Goal: Entertainment & Leisure: Consume media (video, audio)

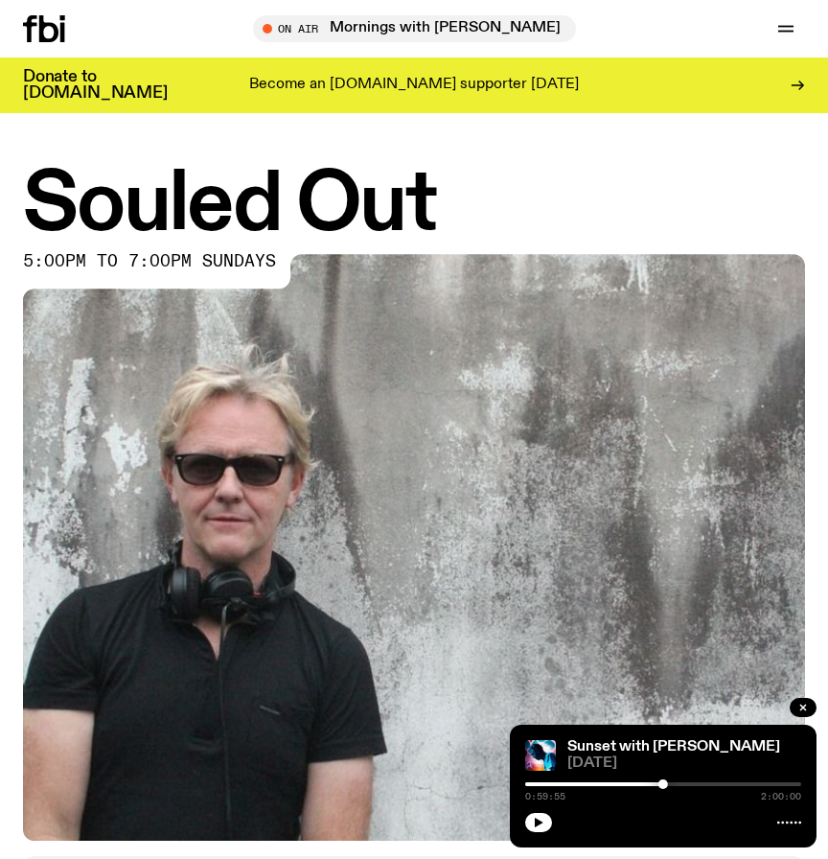
click at [537, 819] on icon "button" at bounding box center [539, 823] width 9 height 10
click at [544, 825] on button "button" at bounding box center [538, 822] width 27 height 19
click at [488, 185] on h1 "Souled Out" at bounding box center [414, 206] width 782 height 78
click at [590, 746] on link "Sunset with [PERSON_NAME]" at bounding box center [673, 746] width 213 height 15
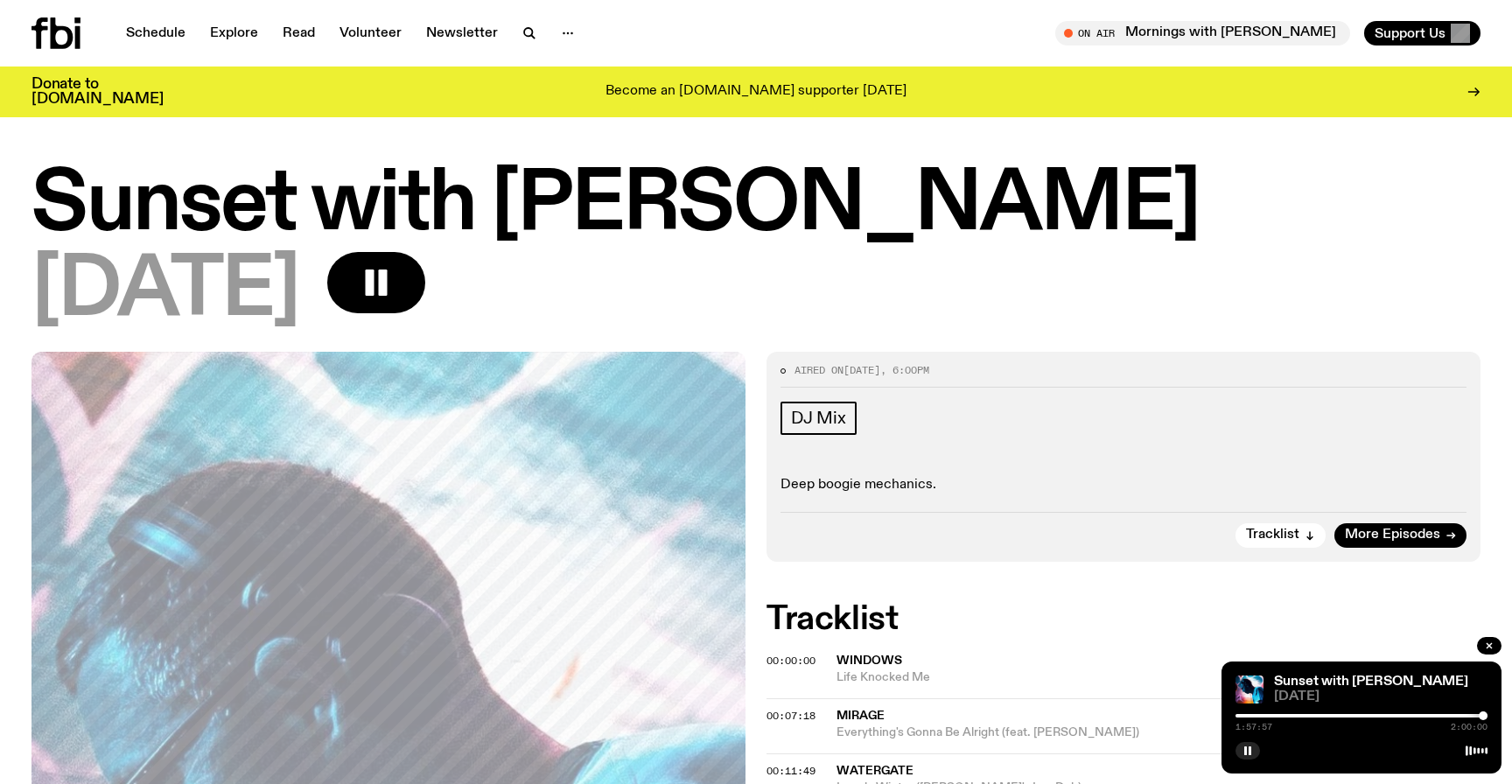
click at [481, 211] on h1 "Sunset with [PERSON_NAME]" at bounding box center [756, 205] width 1449 height 78
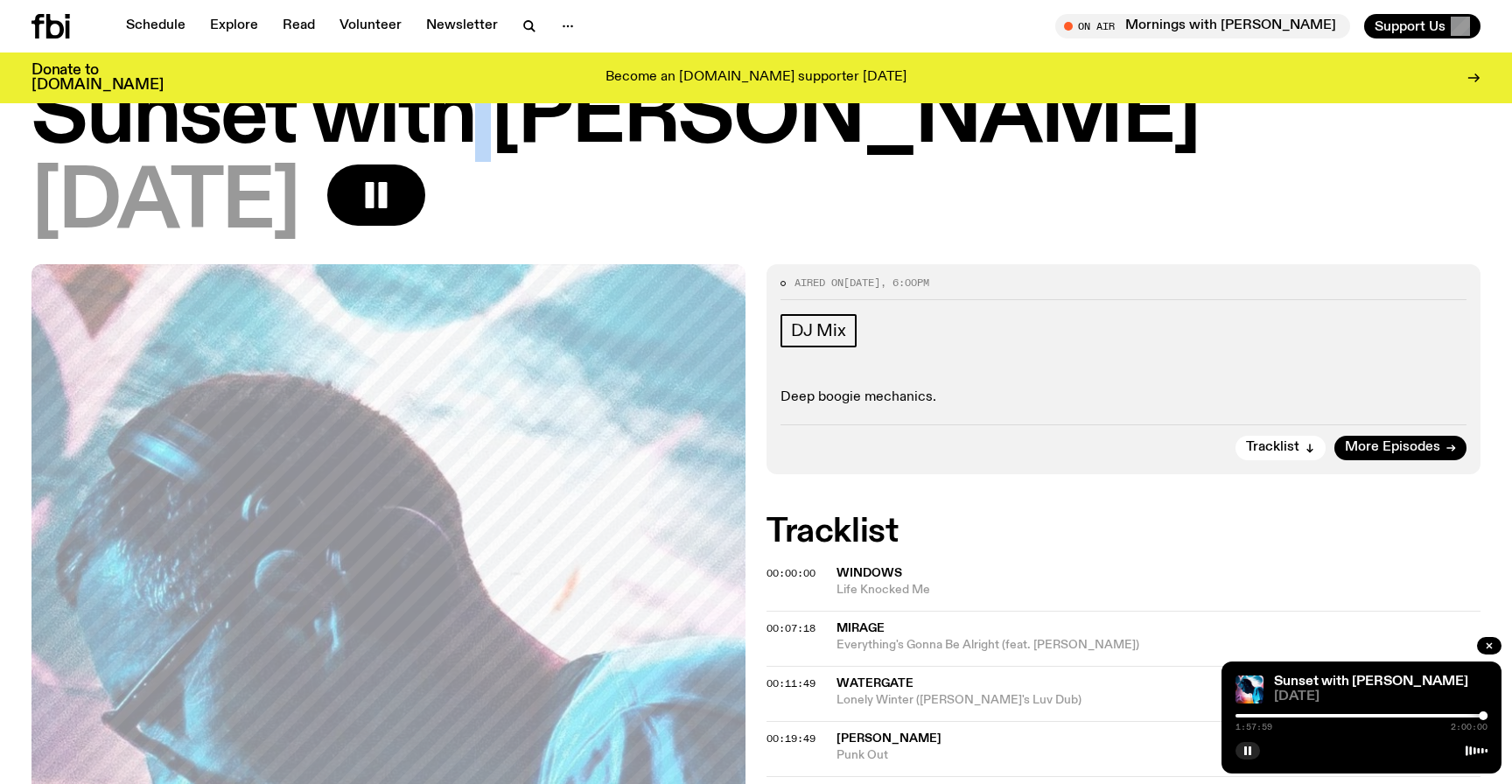
scroll to position [71, 0]
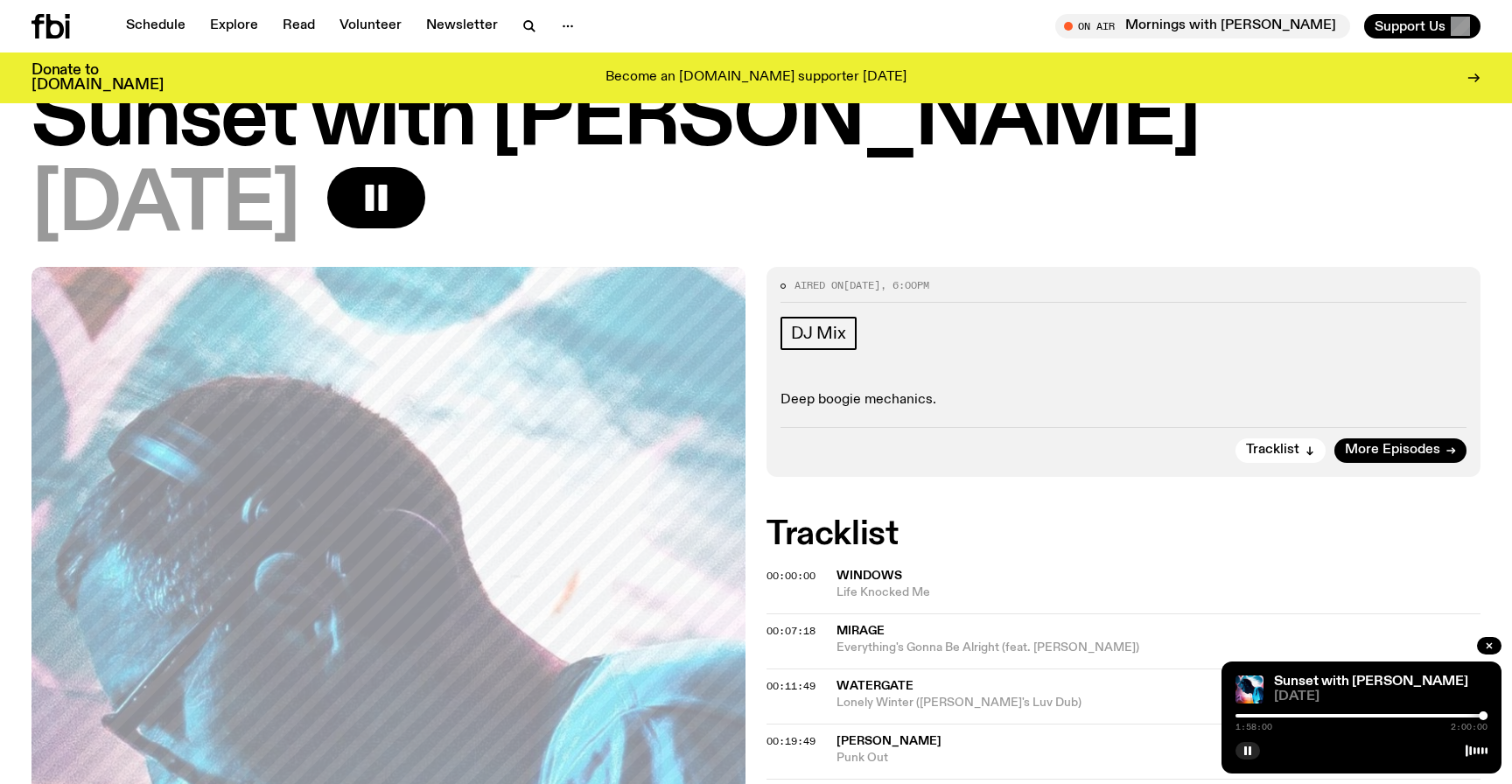
click at [299, 214] on span "[DATE]" at bounding box center [165, 206] width 268 height 78
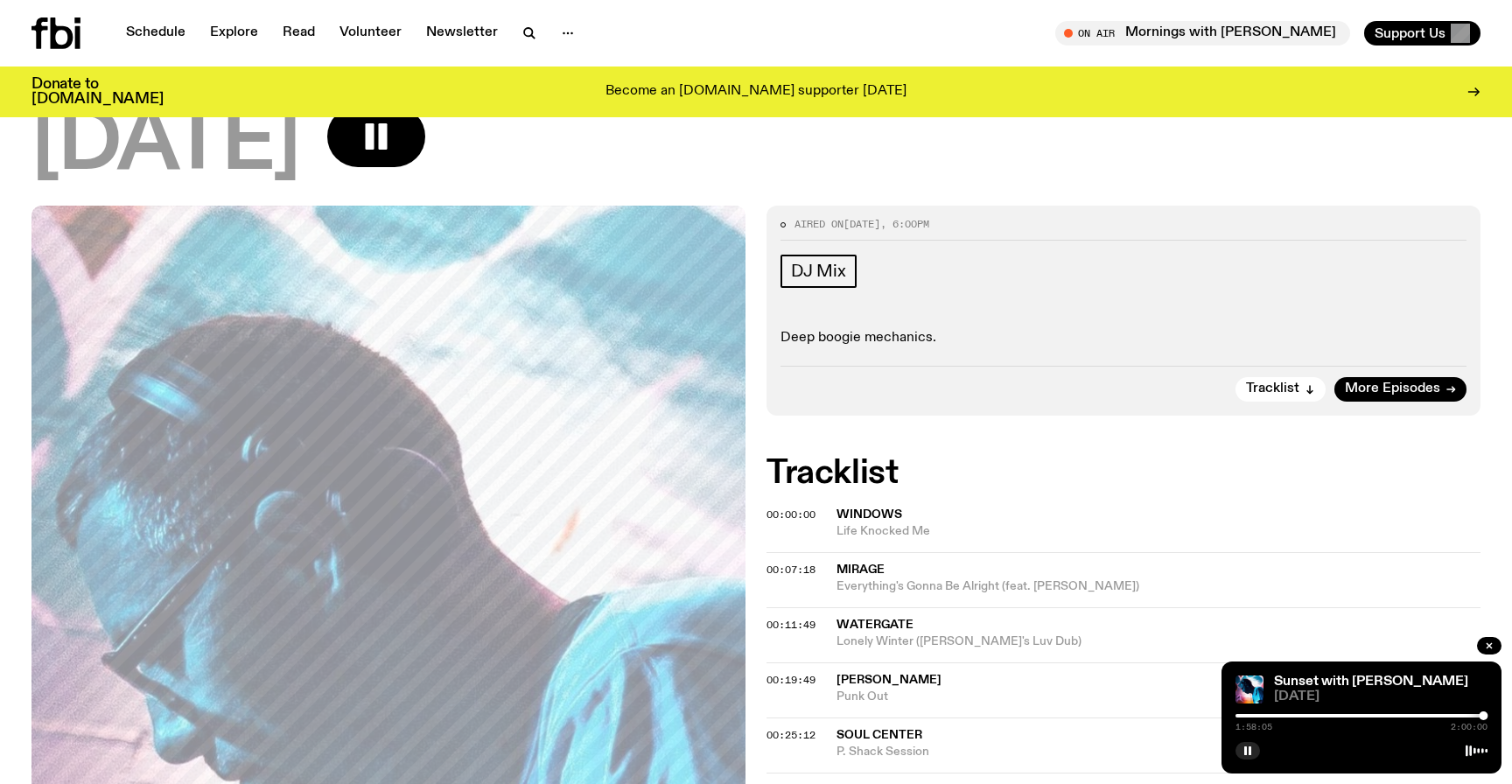
scroll to position [0, 0]
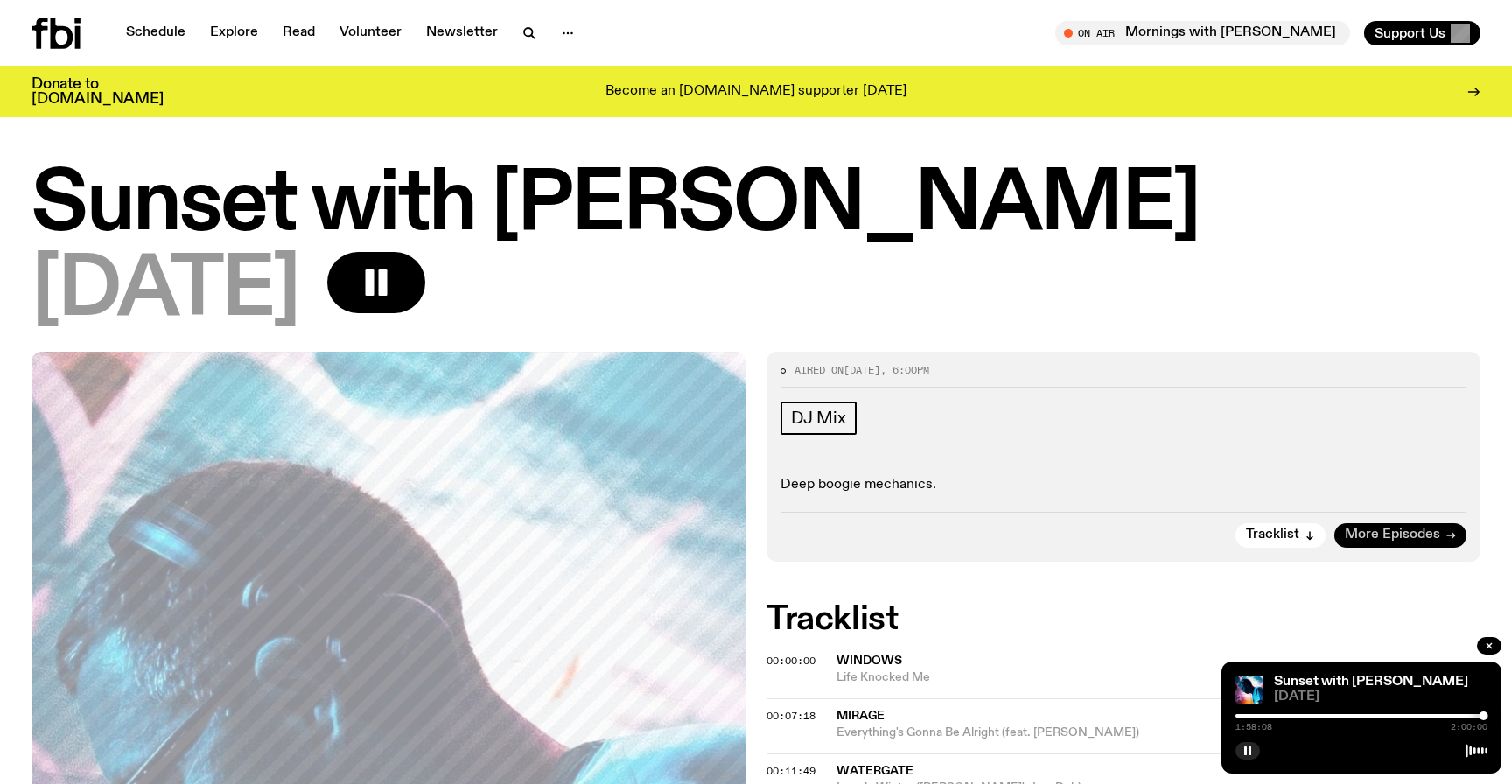
click at [755, 536] on span "More Episodes" at bounding box center [1392, 535] width 95 height 13
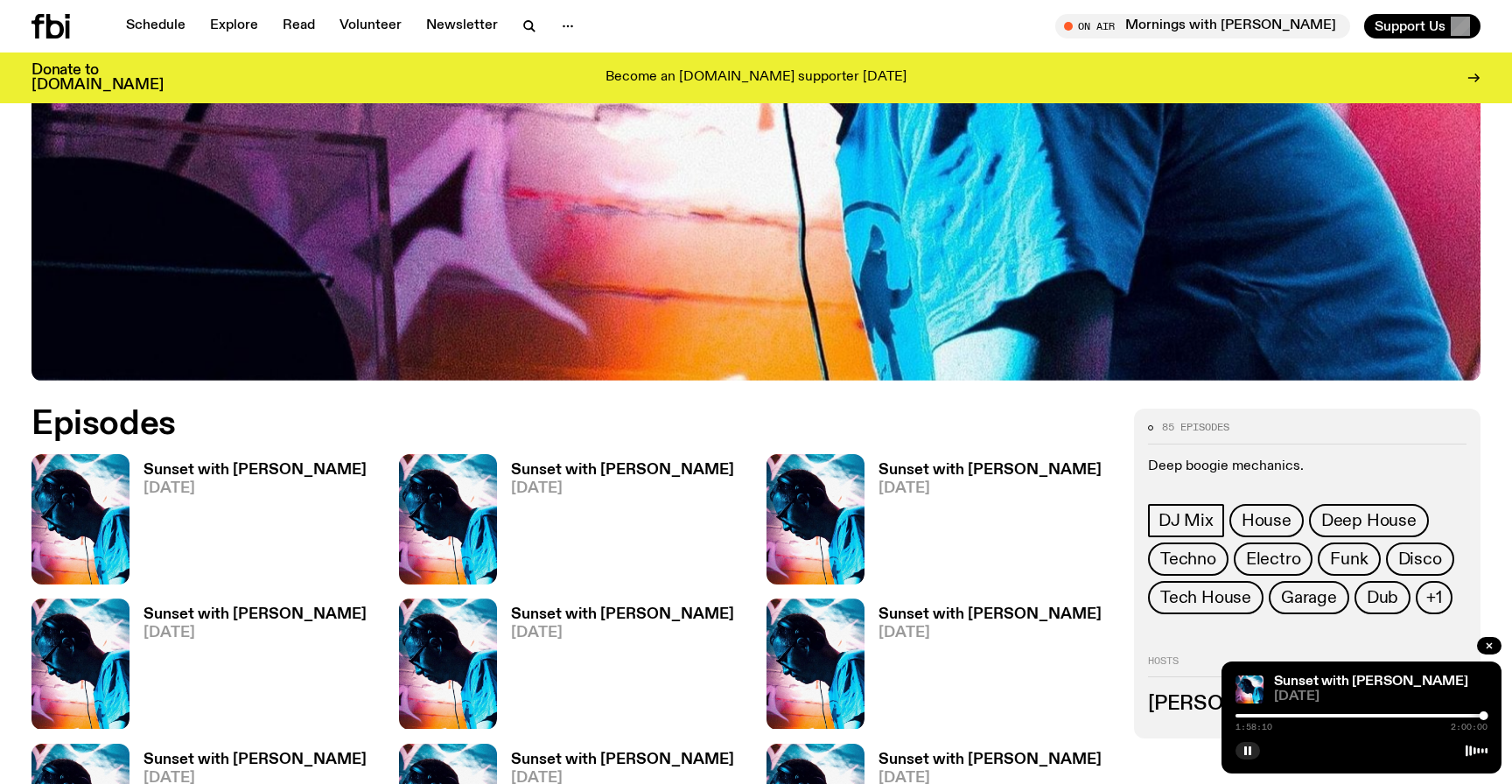
scroll to position [684, 0]
click at [74, 476] on img at bounding box center [80, 518] width 98 height 131
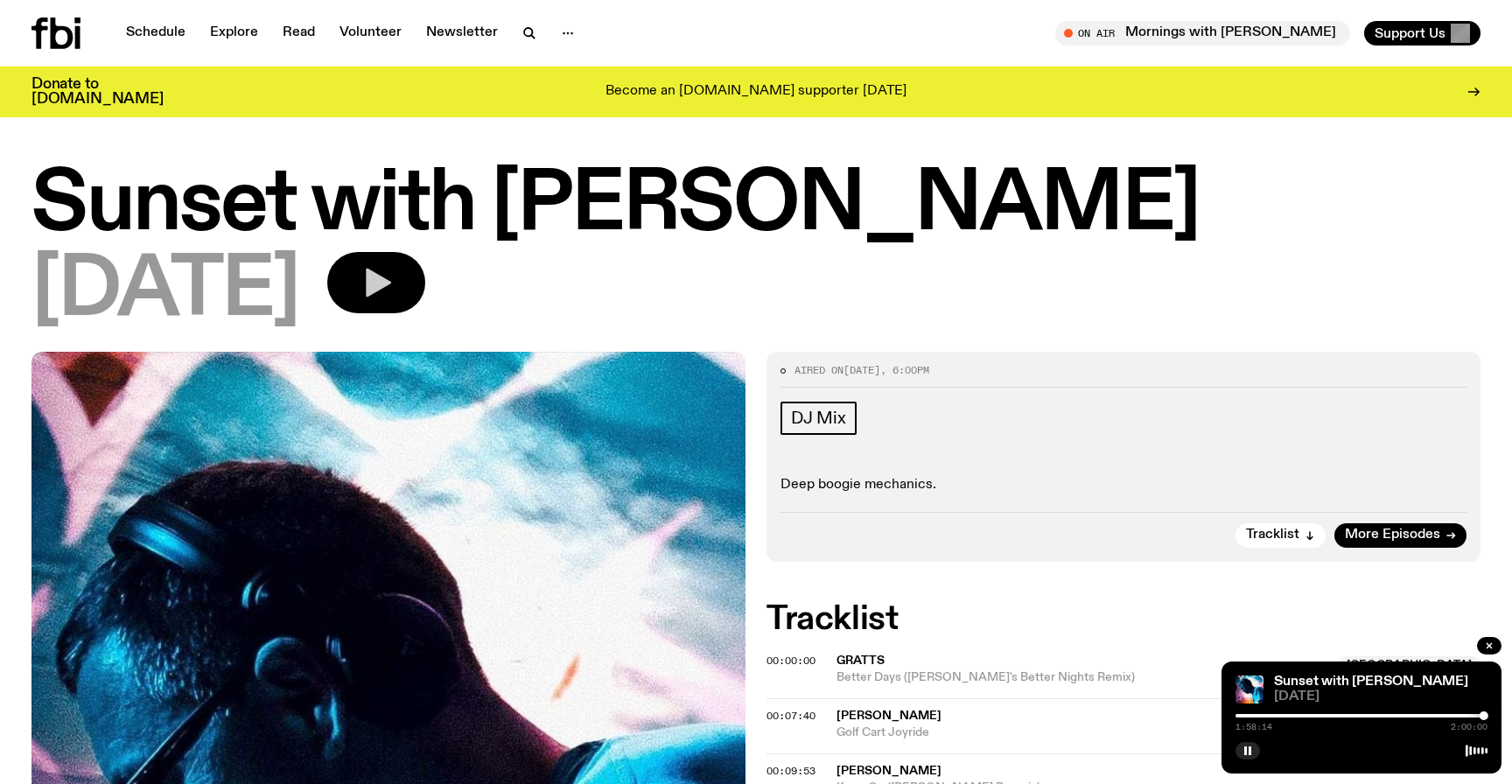
click at [394, 275] on icon "button" at bounding box center [376, 282] width 35 height 35
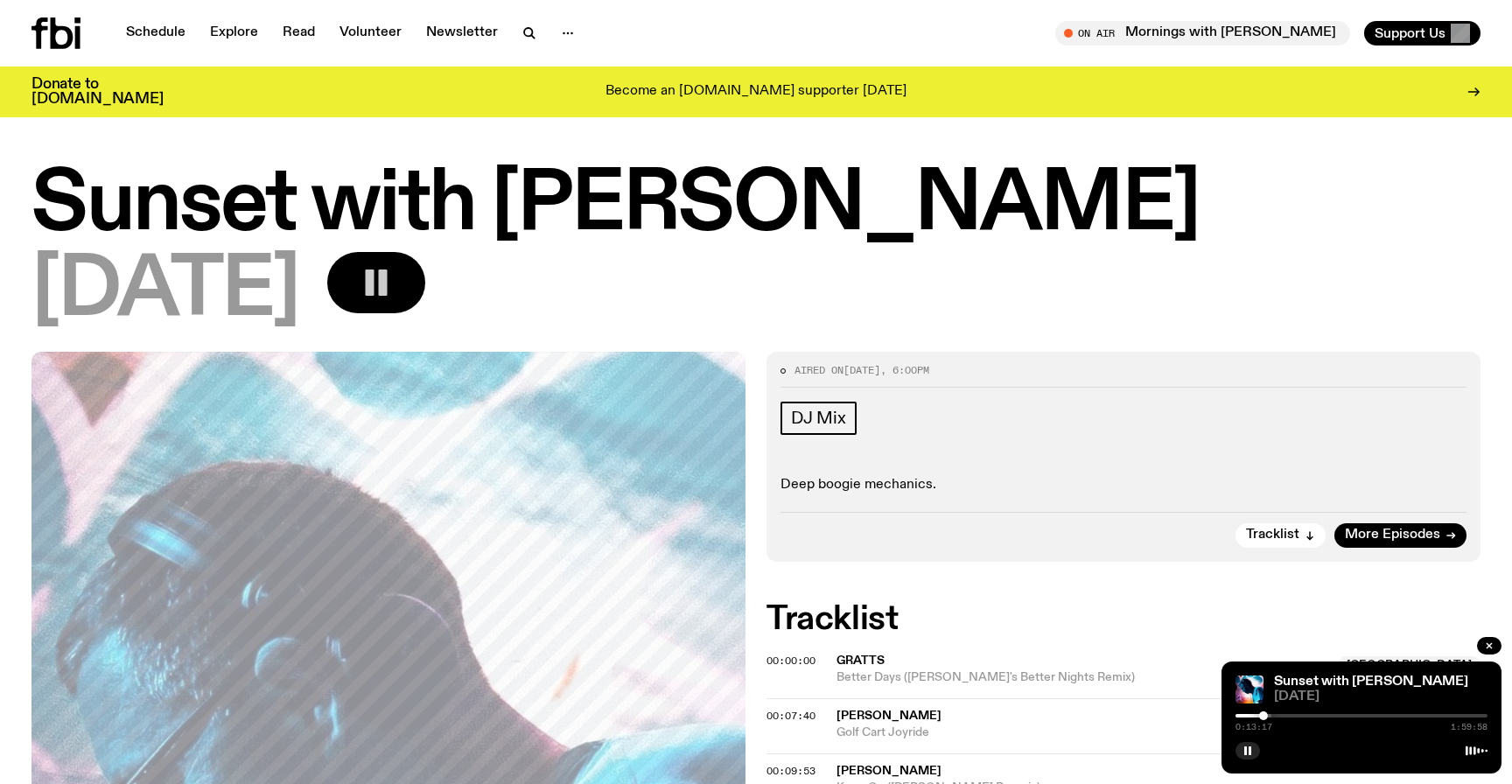
click at [755, 740] on div at bounding box center [1361, 748] width 252 height 21
click at [755, 748] on rect "button" at bounding box center [1245, 751] width 3 height 9
